Goal: Navigation & Orientation: Find specific page/section

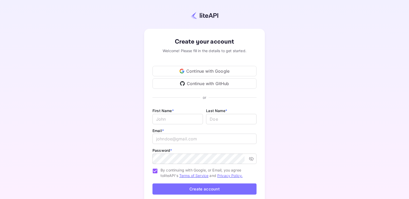
click at [211, 72] on div "Continue with Google" at bounding box center [204, 71] width 104 height 10
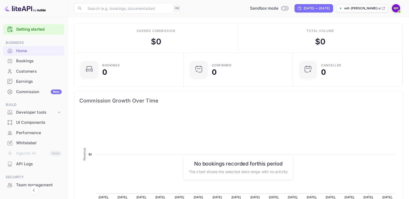
scroll to position [85, 106]
click at [58, 111] on icon at bounding box center [58, 112] width 5 height 5
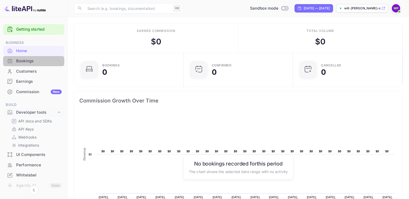
click at [41, 65] on div "Bookings" at bounding box center [33, 61] width 61 height 10
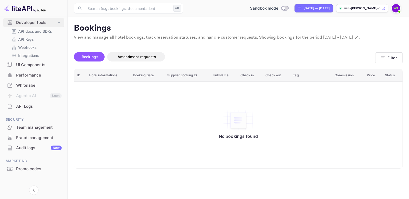
scroll to position [94, 0]
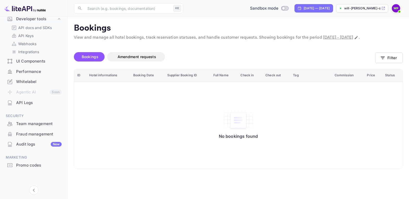
click at [37, 85] on div "Whitelabel" at bounding box center [39, 82] width 46 height 6
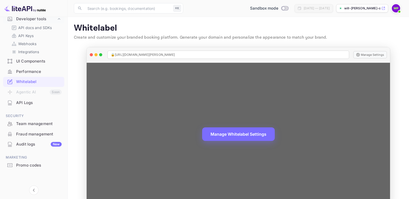
scroll to position [13, 0]
